Goal: Task Accomplishment & Management: Use online tool/utility

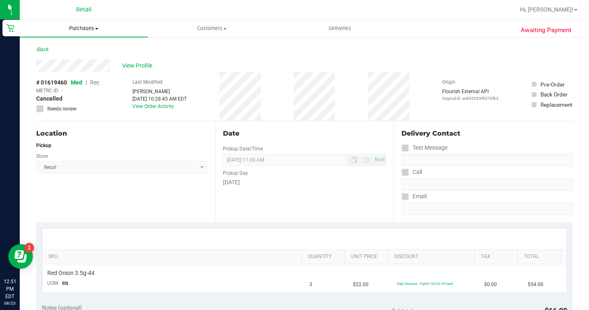
drag, startPoint x: 82, startPoint y: 26, endPoint x: 73, endPoint y: 33, distance: 11.4
click at [82, 27] on span "Purchases" at bounding box center [84, 28] width 128 height 7
click at [47, 70] on span "All purchases" at bounding box center [49, 69] width 58 height 7
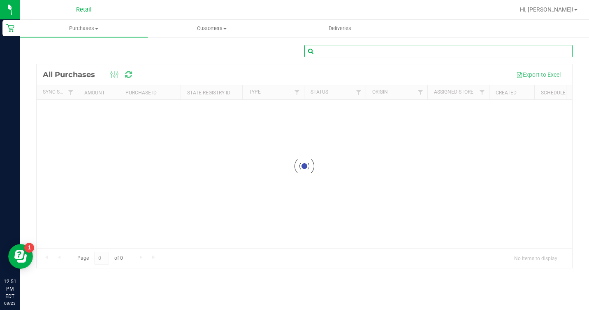
click at [413, 48] on input "text" at bounding box center [439, 51] width 268 height 12
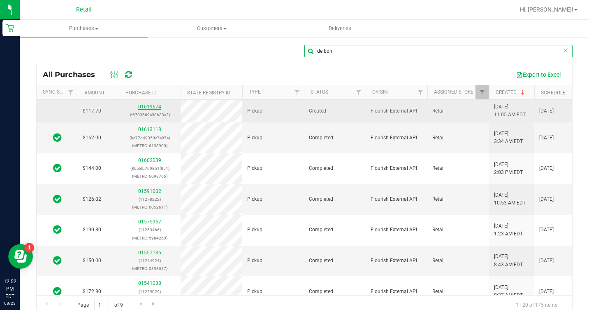
type input "delbon"
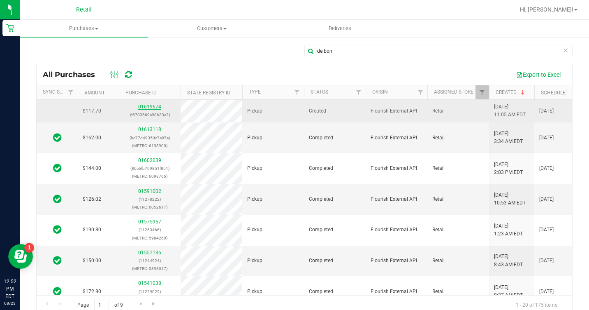
click at [158, 108] on link "01619674" at bounding box center [149, 107] width 23 height 6
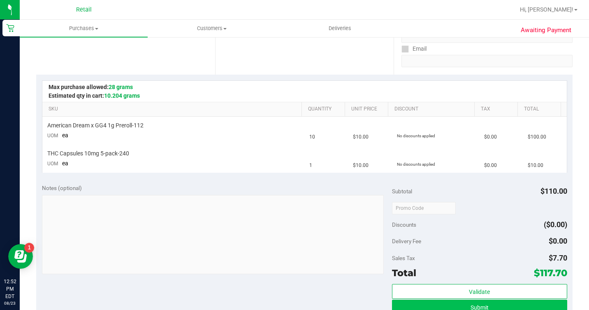
scroll to position [165, 0]
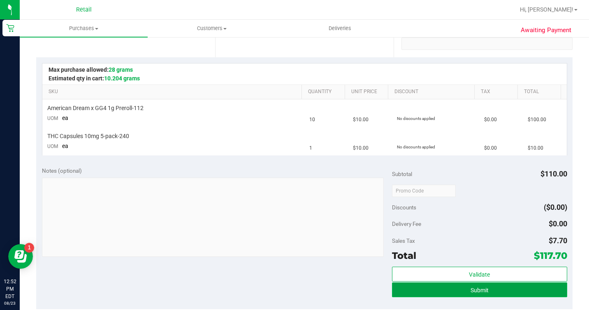
click at [503, 283] on button "Submit" at bounding box center [479, 289] width 175 height 15
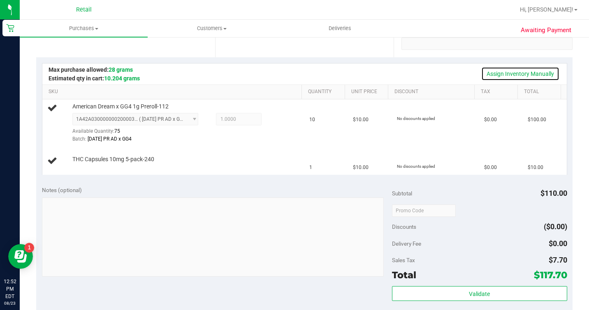
click at [522, 74] on link "Assign Inventory Manually" at bounding box center [521, 74] width 78 height 14
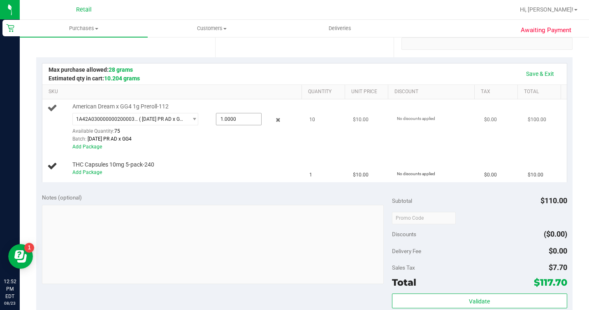
click at [216, 125] on span "1.0000 1" at bounding box center [238, 119] width 45 height 12
type input "10"
type input "10.0000"
click at [530, 74] on link "Save & Exit" at bounding box center [540, 74] width 39 height 14
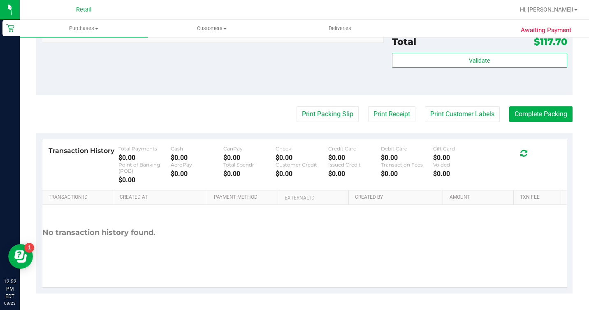
scroll to position [440, 0]
click at [552, 116] on button "Complete Packing" at bounding box center [541, 114] width 63 height 16
